Goal: Information Seeking & Learning: Check status

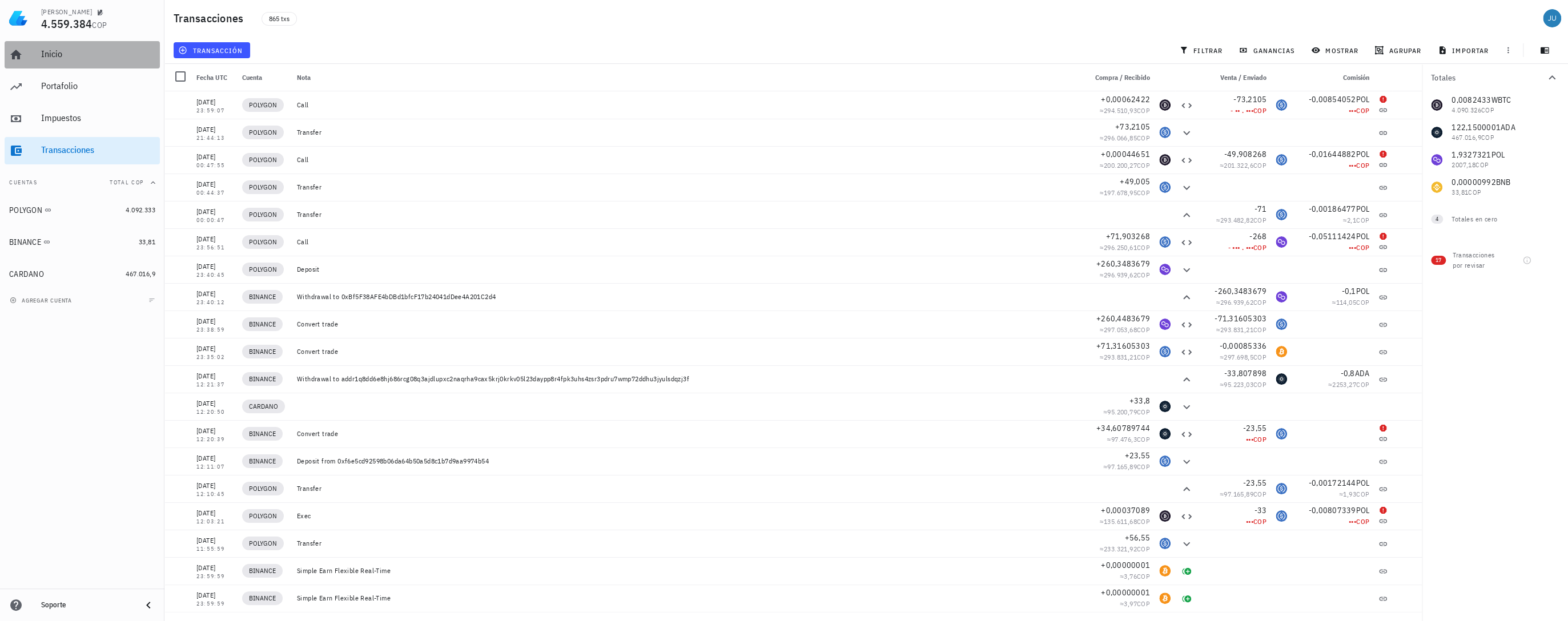
click at [58, 57] on div "Inicio" at bounding box center [98, 53] width 114 height 11
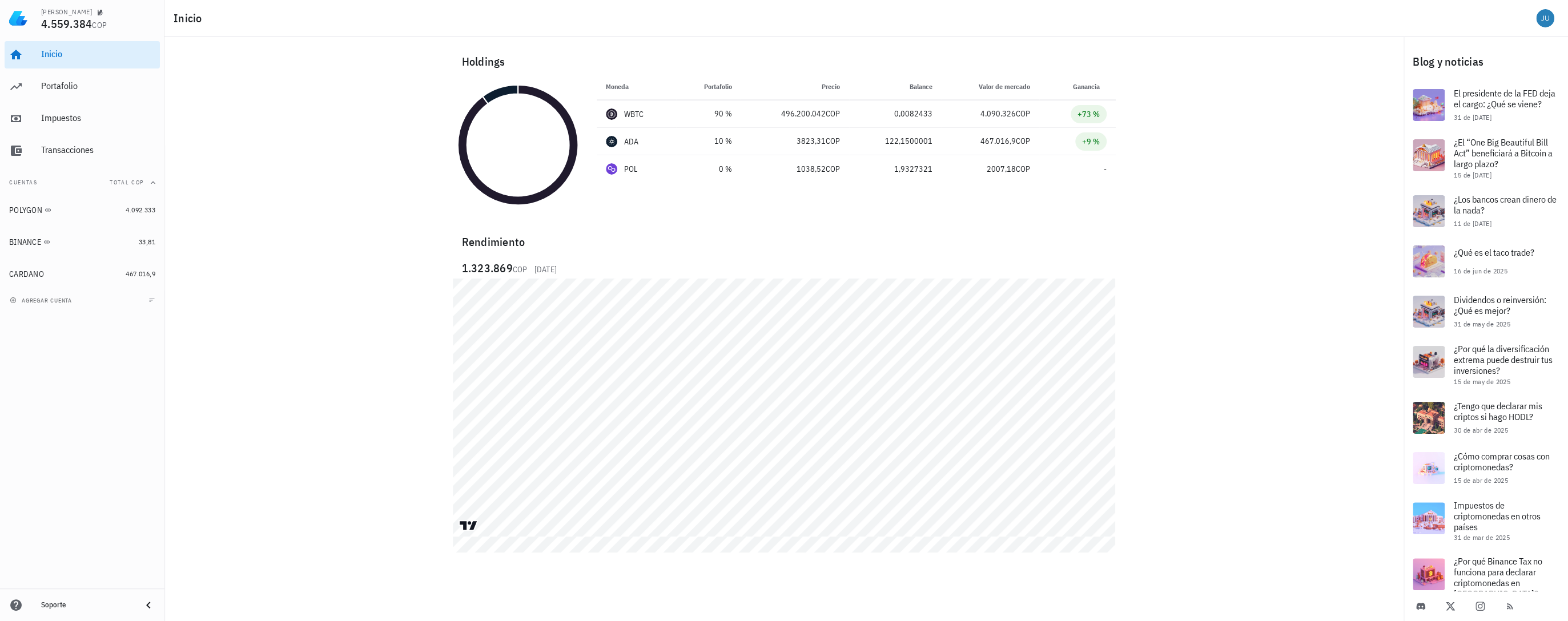
click at [446, 509] on div "Rendimiento 1.323.869 COP [DATE]" at bounding box center [784, 375] width 677 height 315
click at [354, 477] on div "Holdings Moneda Portafolio Precio Balance Valor [PERSON_NAME] Ganancia WBTC 90 …" at bounding box center [784, 285] width 1239 height 496
click at [482, 67] on div "Holdings" at bounding box center [784, 62] width 663 height 37
drag, startPoint x: 535, startPoint y: 102, endPoint x: 525, endPoint y: 95, distance: 12.2
click at [535, 102] on circle at bounding box center [517, 145] width 103 height 102
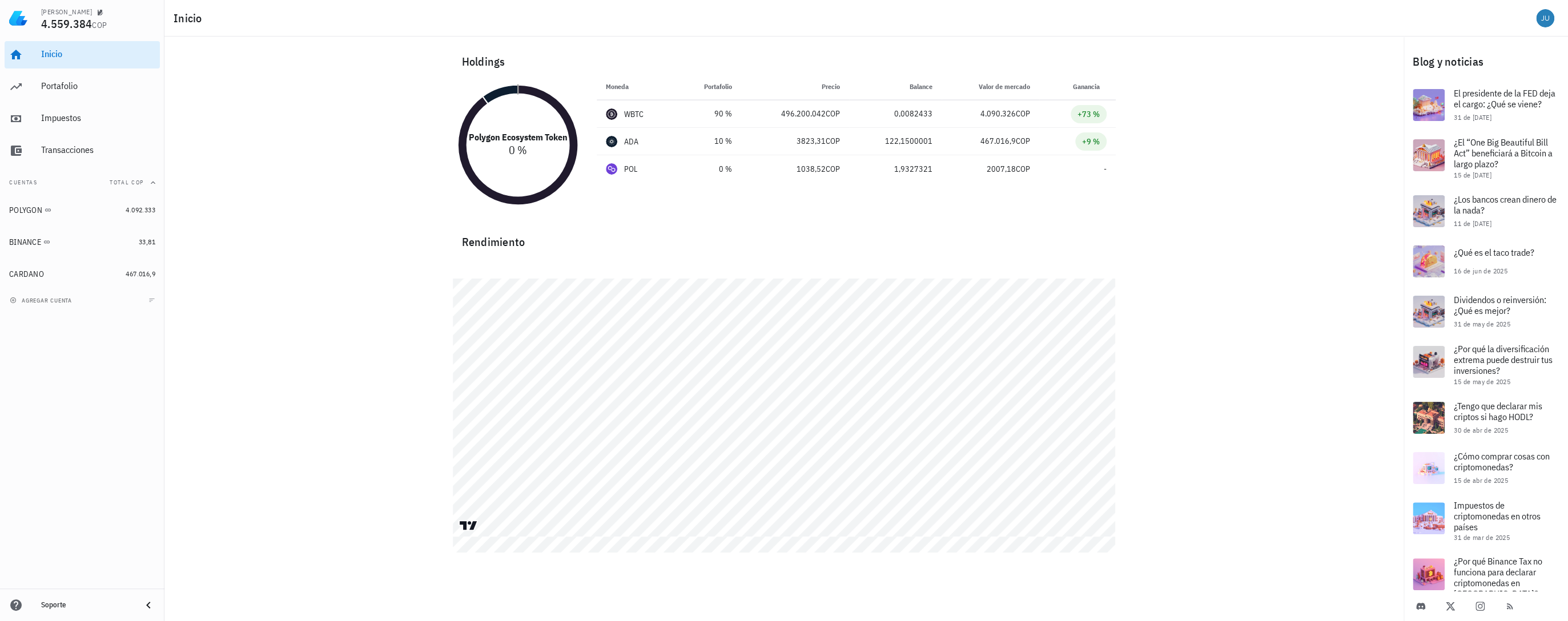
click at [517, 88] on icon at bounding box center [517, 89] width 0 height 9
click at [508, 93] on icon at bounding box center [500, 95] width 35 height 19
click at [504, 137] on circle at bounding box center [517, 145] width 103 height 102
click at [475, 120] on circle at bounding box center [517, 145] width 103 height 102
click at [635, 116] on div "WBTC" at bounding box center [634, 114] width 20 height 11
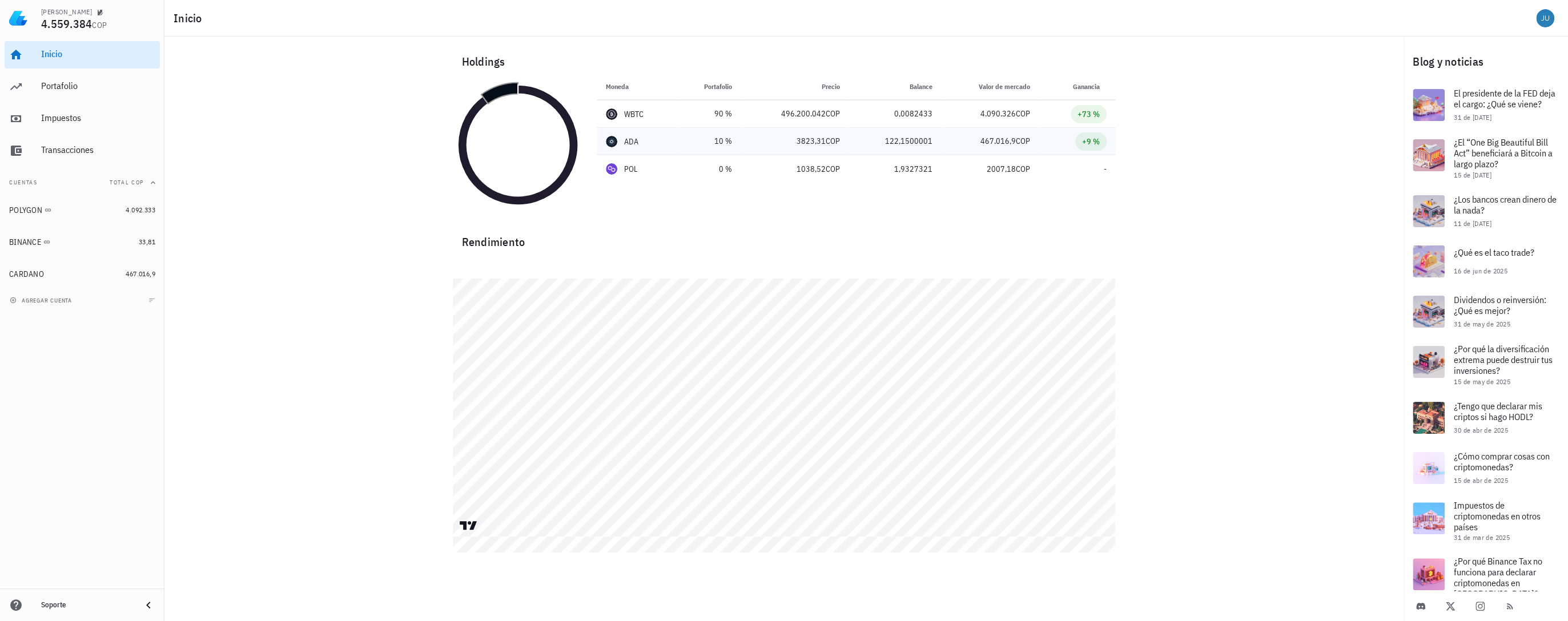
click at [622, 152] on td "ADA" at bounding box center [636, 141] width 80 height 27
click at [628, 172] on div "POL" at bounding box center [631, 168] width 14 height 11
click at [500, 232] on div "Rendimiento" at bounding box center [784, 236] width 663 height 27
click at [88, 93] on div "Portafolio" at bounding box center [98, 86] width 114 height 25
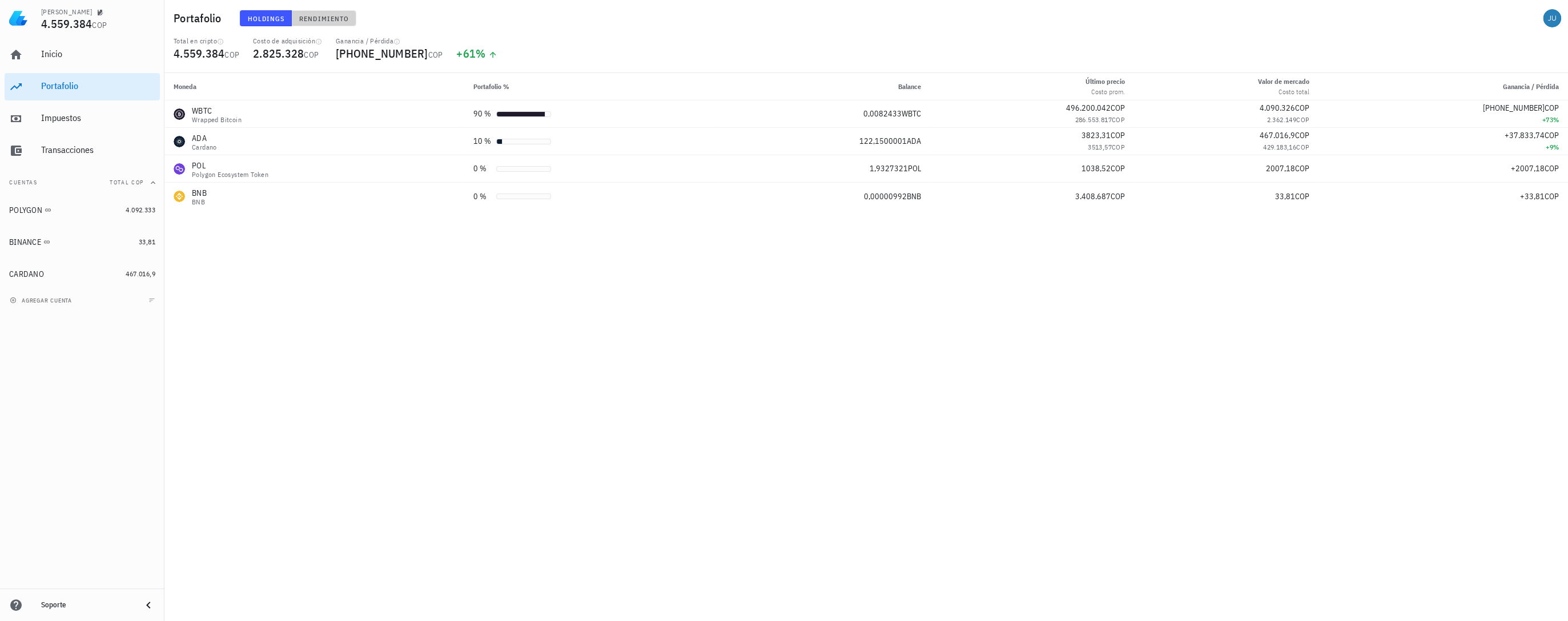
click at [329, 20] on span "Rendimiento" at bounding box center [323, 18] width 50 height 9
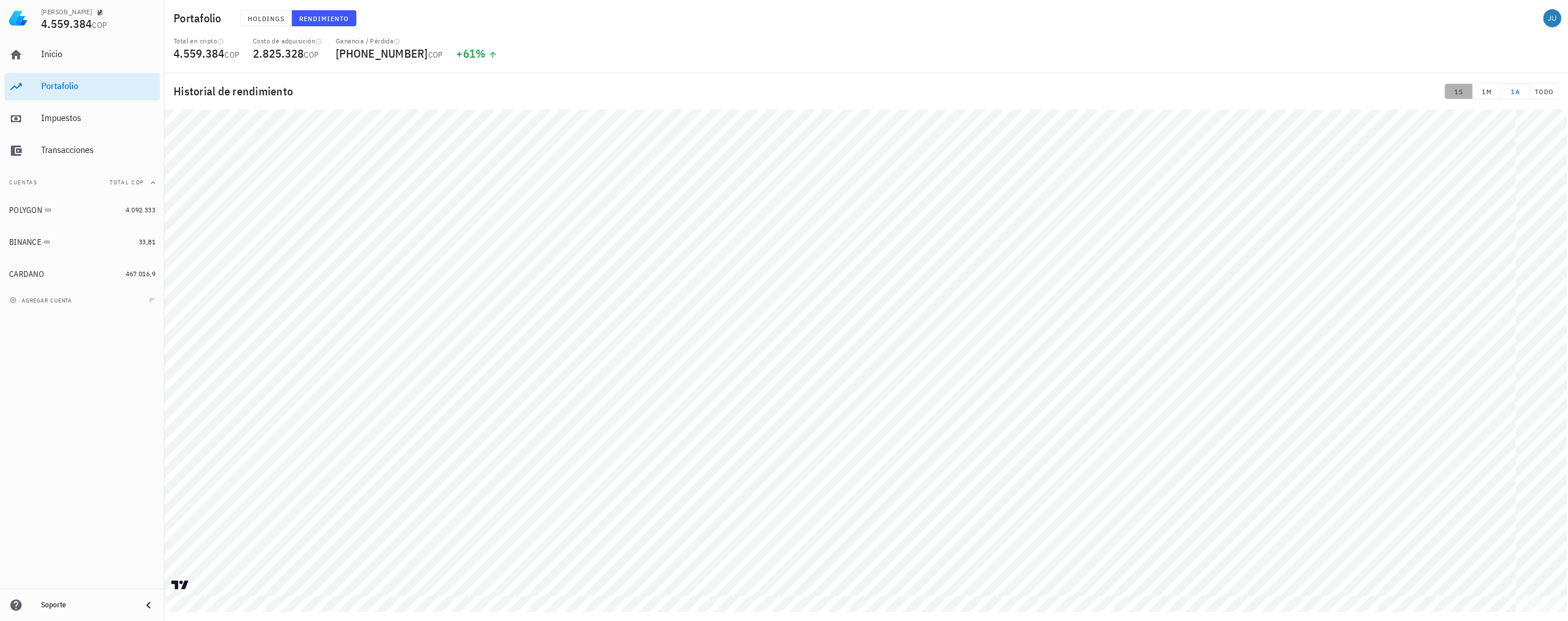
click at [1460, 95] on span "1S" at bounding box center [1458, 92] width 18 height 9
click at [20, 214] on div "POLYGON" at bounding box center [25, 210] width 33 height 10
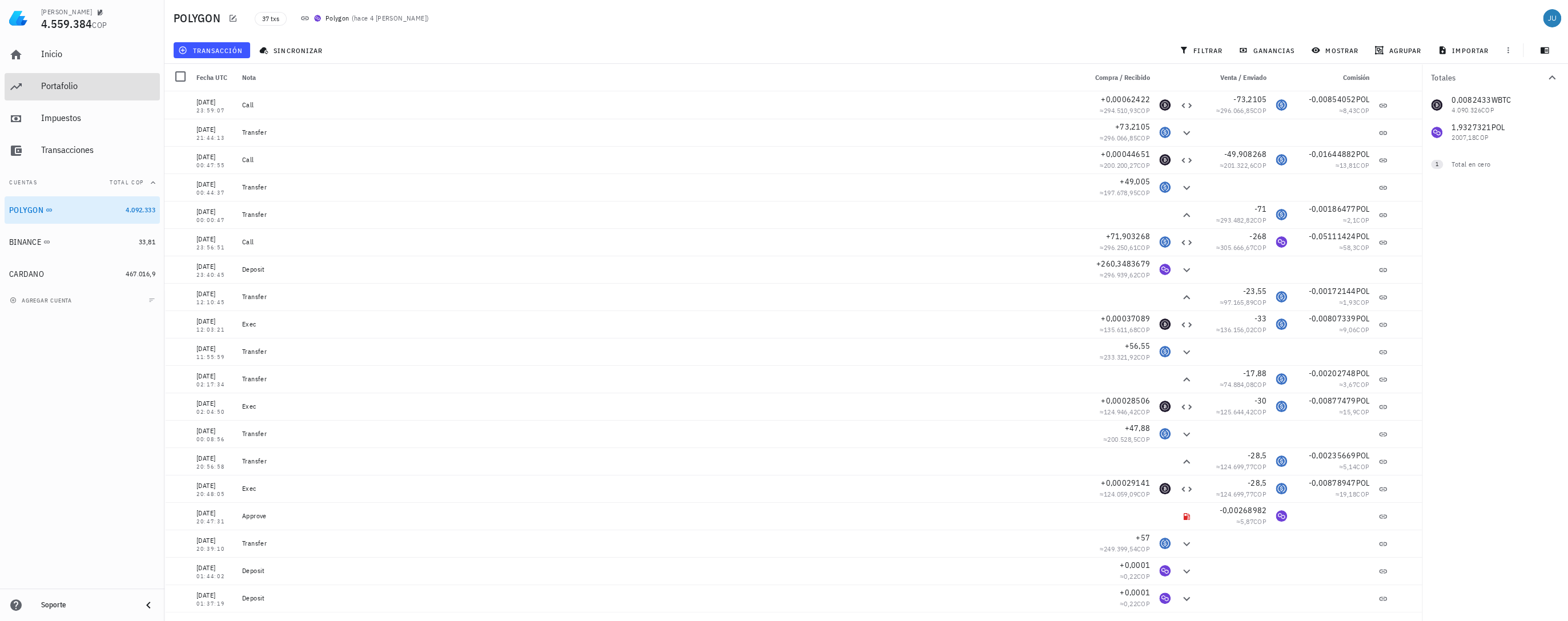
click at [59, 78] on div "Portafolio" at bounding box center [98, 86] width 114 height 25
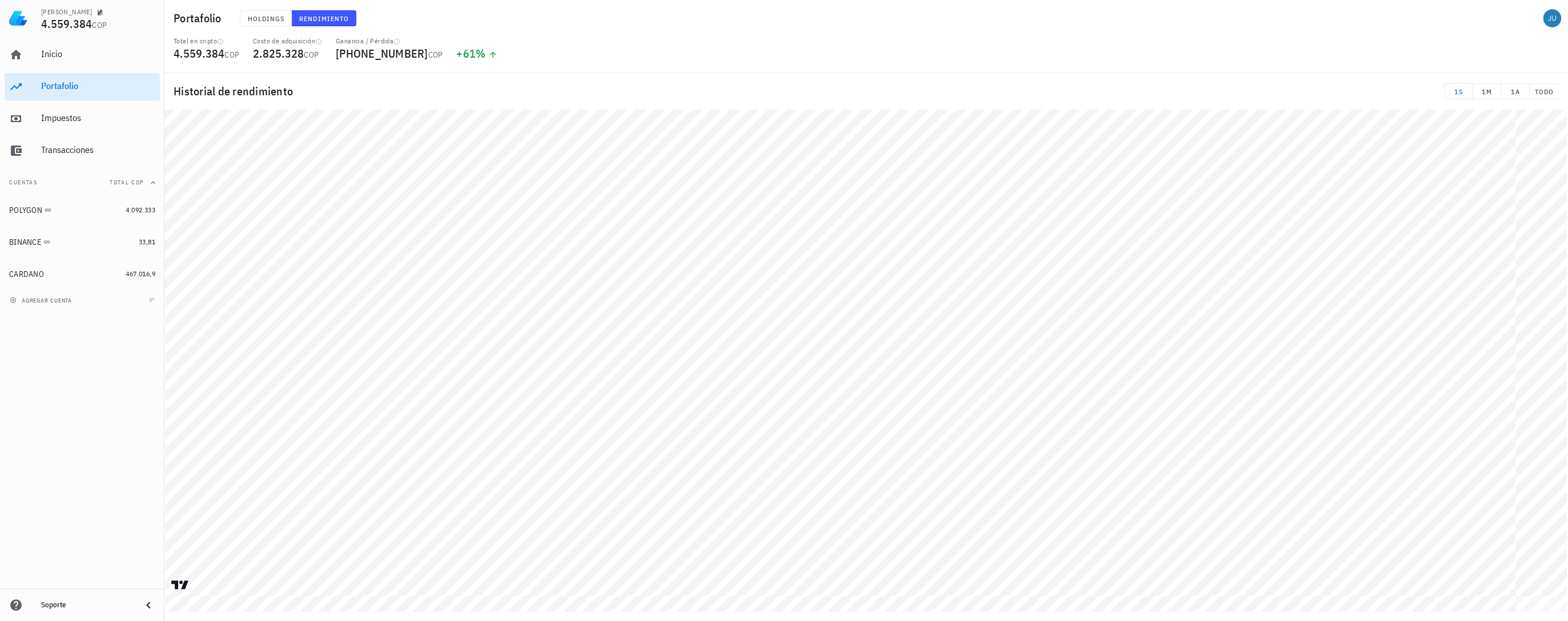
click at [249, 28] on div "Holdings Rendimiento" at bounding box center [594, 18] width 722 height 30
click at [265, 15] on span "Holdings" at bounding box center [266, 18] width 38 height 9
